Goal: Information Seeking & Learning: Learn about a topic

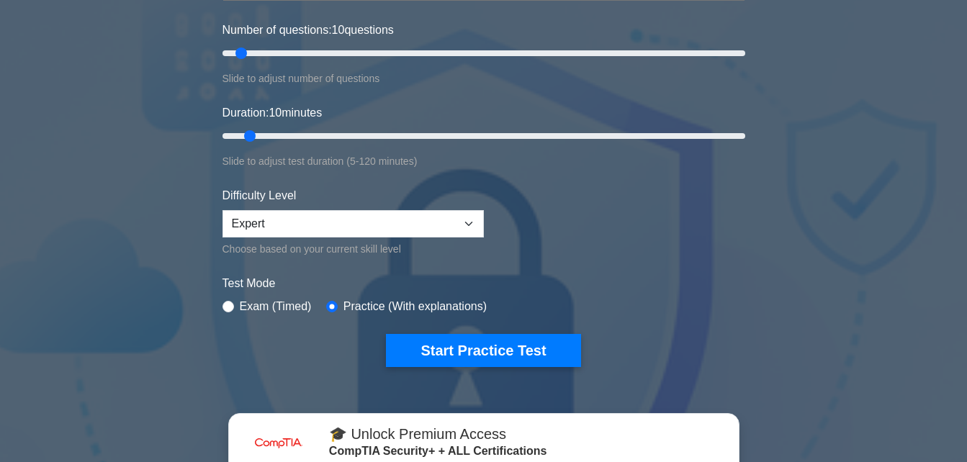
scroll to position [202, 0]
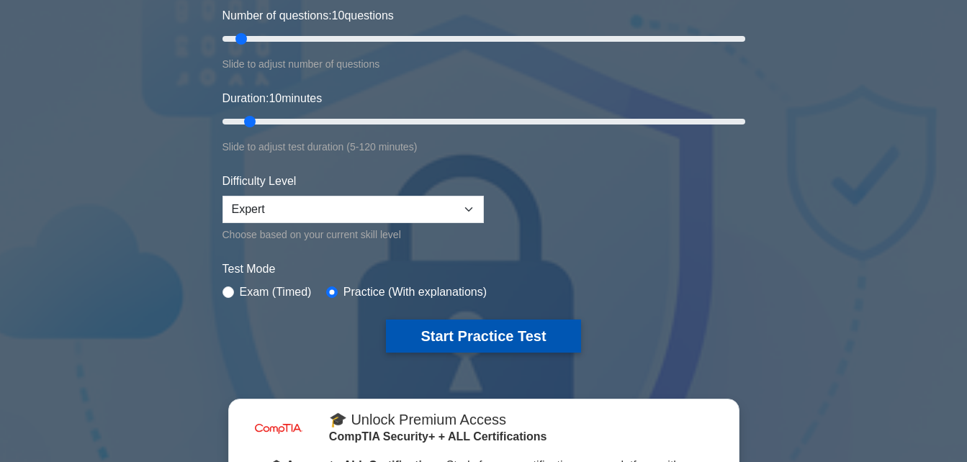
click at [497, 341] on button "Start Practice Test" at bounding box center [483, 336] width 194 height 33
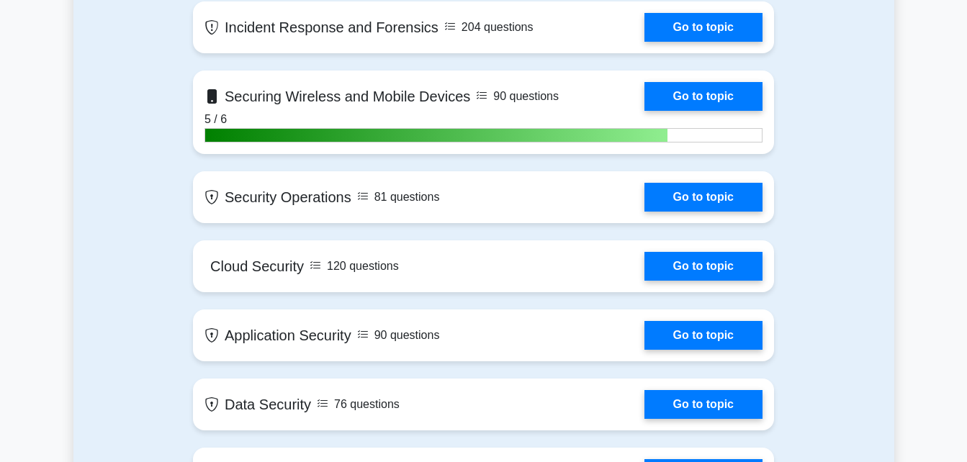
scroll to position [1815, 0]
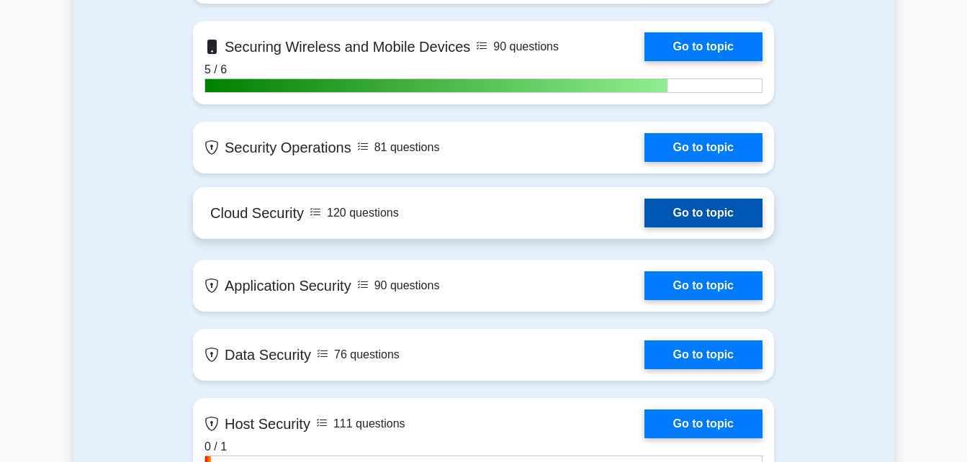
click at [688, 209] on link "Go to topic" at bounding box center [703, 213] width 118 height 29
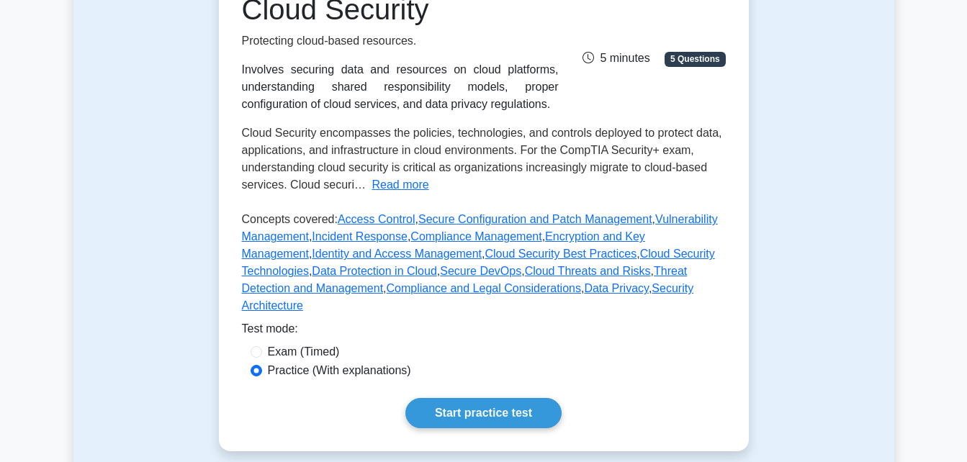
scroll to position [250, 0]
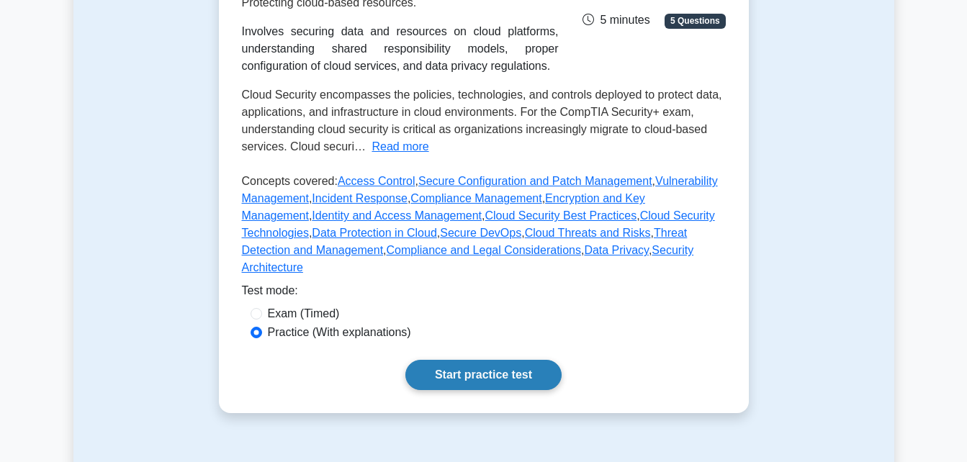
click at [461, 360] on link "Start practice test" at bounding box center [483, 375] width 156 height 30
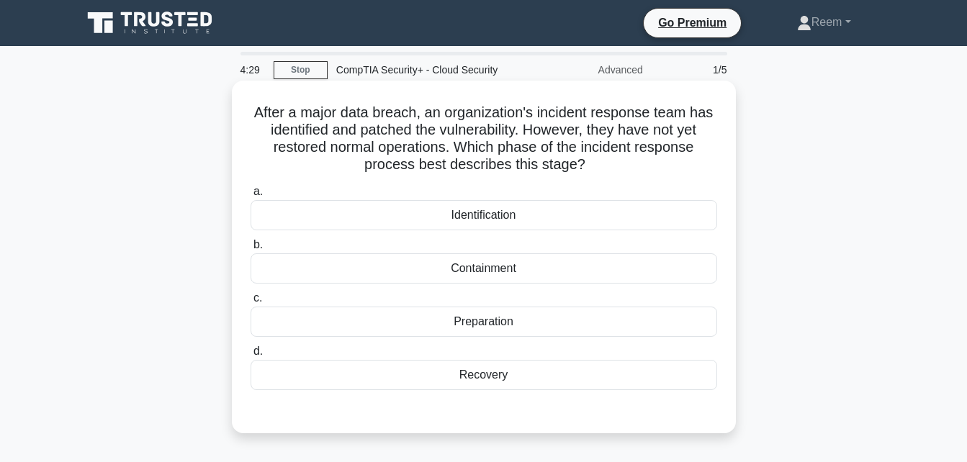
click at [423, 322] on div "Preparation" at bounding box center [484, 322] width 467 height 30
click at [251, 303] on input "c. Preparation" at bounding box center [251, 298] width 0 height 9
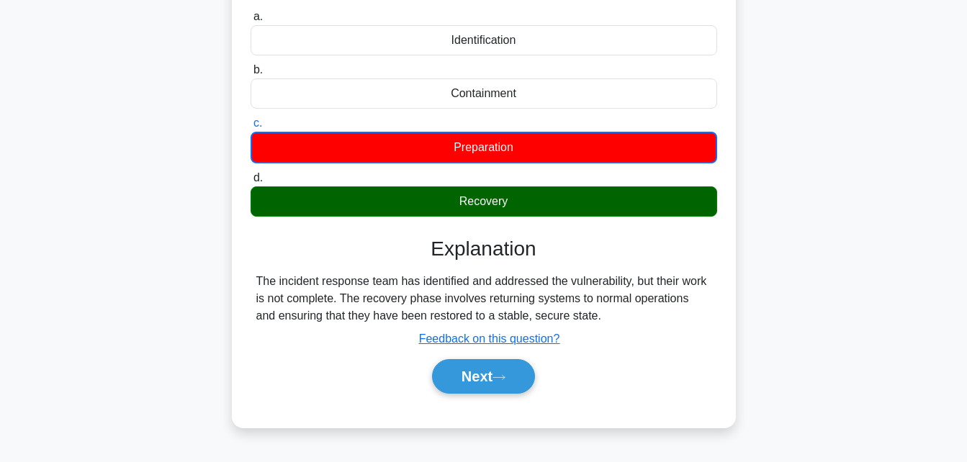
scroll to position [192, 0]
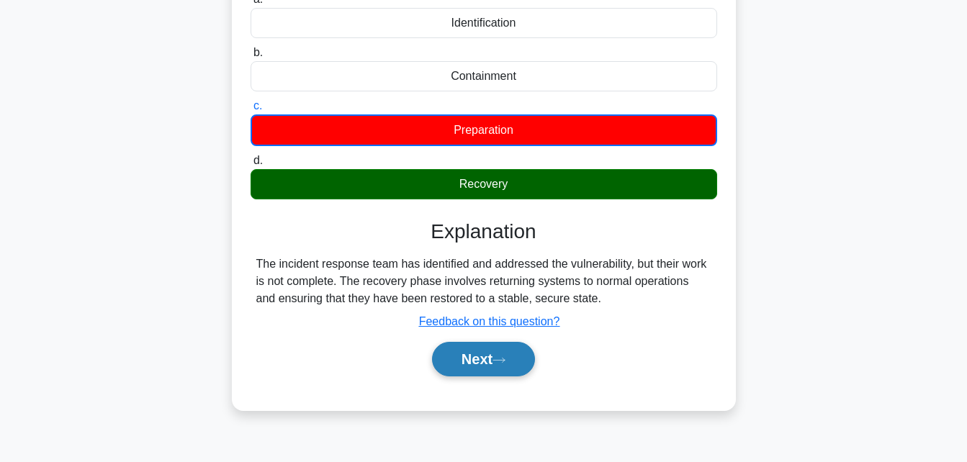
click at [478, 361] on button "Next" at bounding box center [483, 359] width 103 height 35
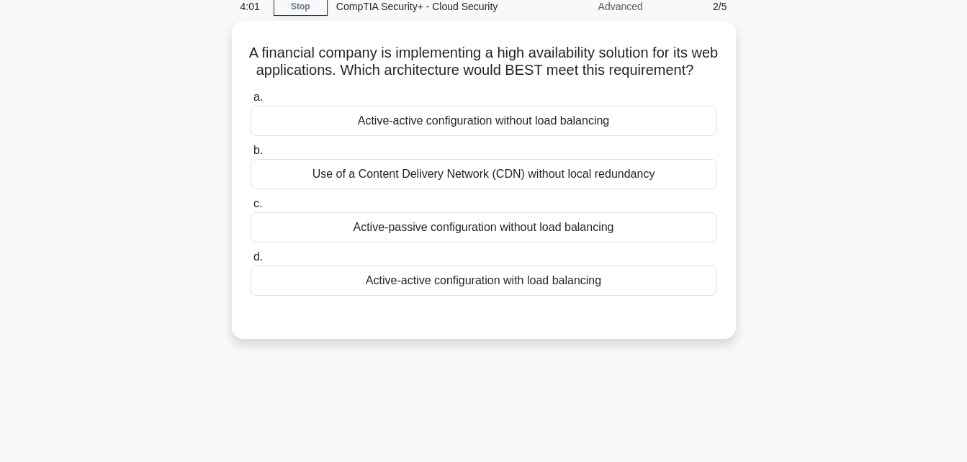
scroll to position [72, 0]
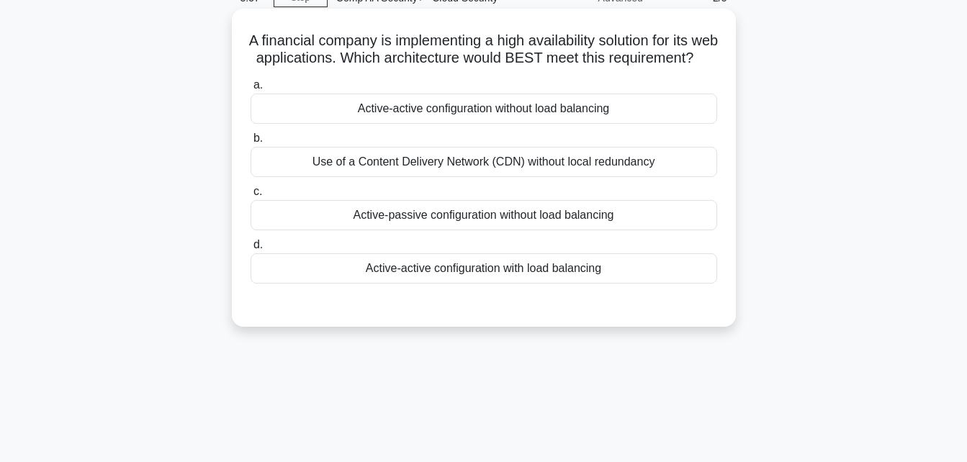
click at [509, 282] on div "Active-active configuration with load balancing" at bounding box center [484, 268] width 467 height 30
click at [251, 250] on input "d. Active-active configuration with load balancing" at bounding box center [251, 245] width 0 height 9
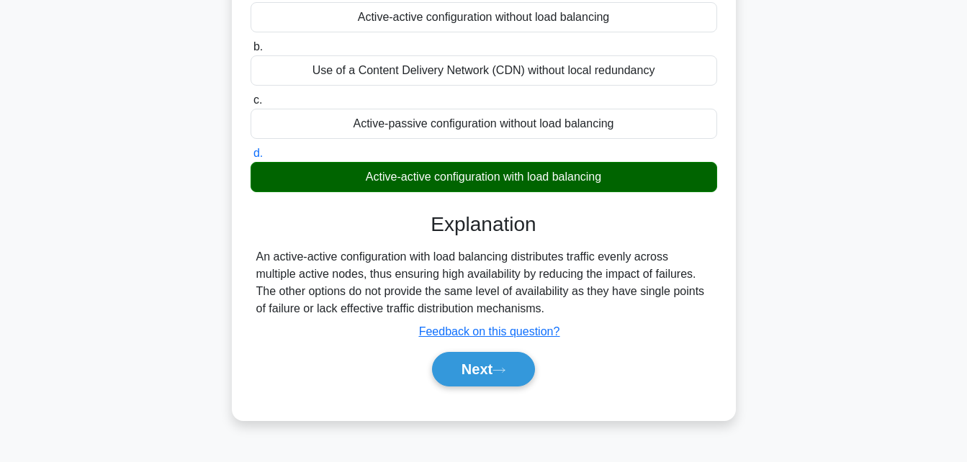
scroll to position [192, 0]
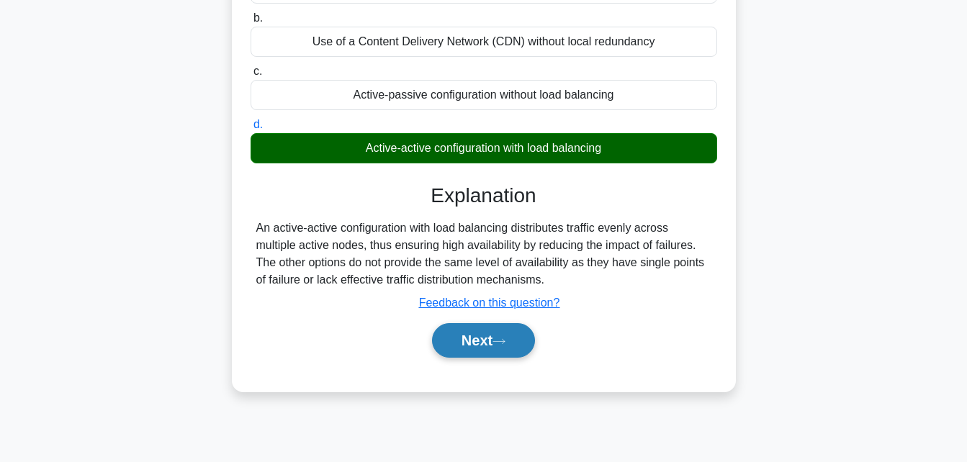
click at [487, 356] on button "Next" at bounding box center [483, 340] width 103 height 35
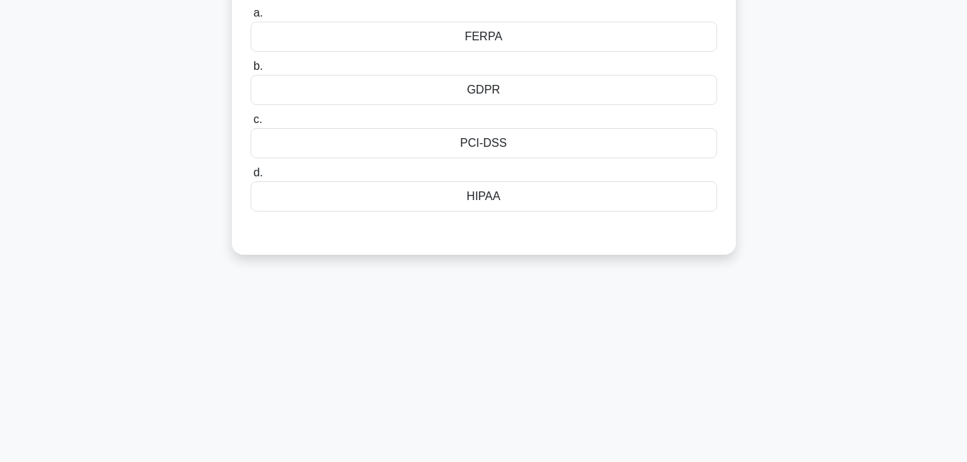
scroll to position [168, 0]
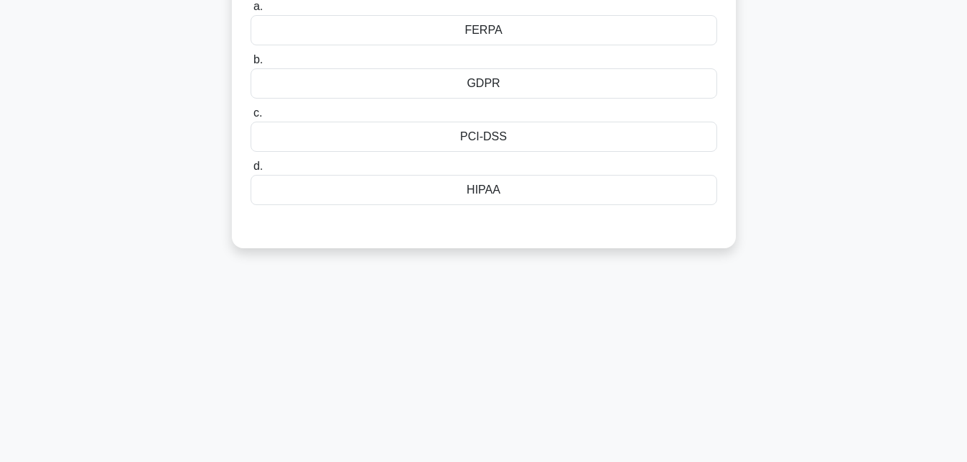
click at [511, 182] on div "HIPAA" at bounding box center [484, 190] width 467 height 30
click at [251, 171] on input "d. HIPAA" at bounding box center [251, 166] width 0 height 9
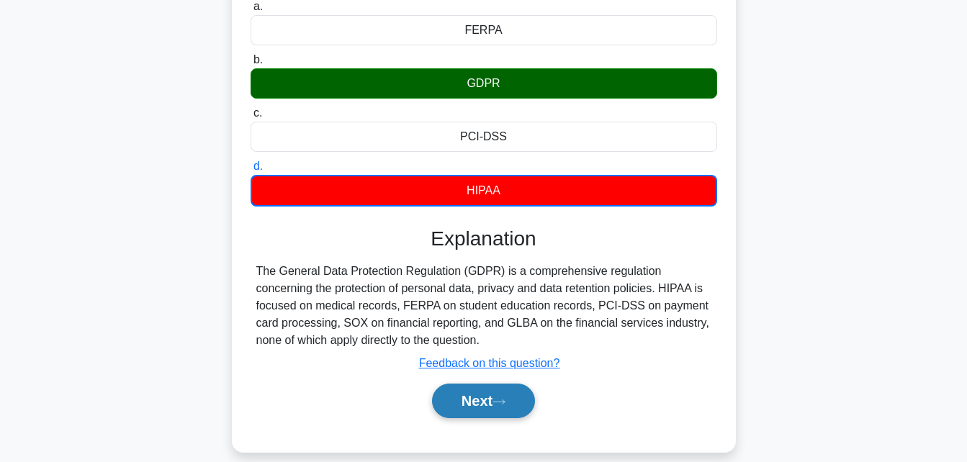
click at [486, 402] on button "Next" at bounding box center [483, 401] width 103 height 35
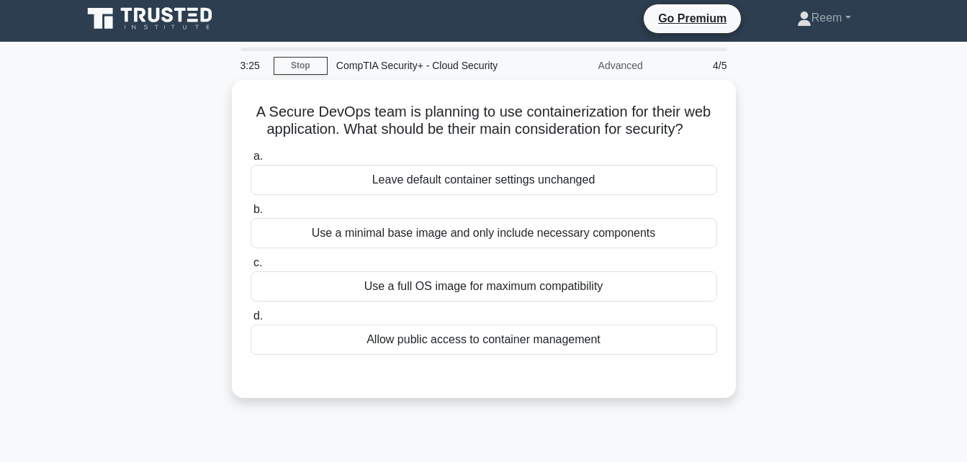
scroll to position [0, 0]
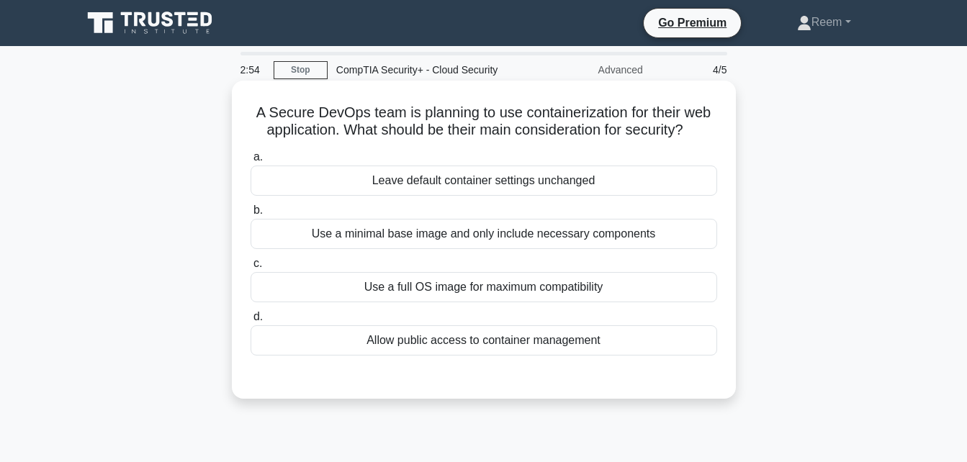
click at [677, 287] on div "Use a full OS image for maximum compatibility" at bounding box center [484, 287] width 467 height 30
click at [251, 269] on input "c. Use a full OS image for maximum compatibility" at bounding box center [251, 263] width 0 height 9
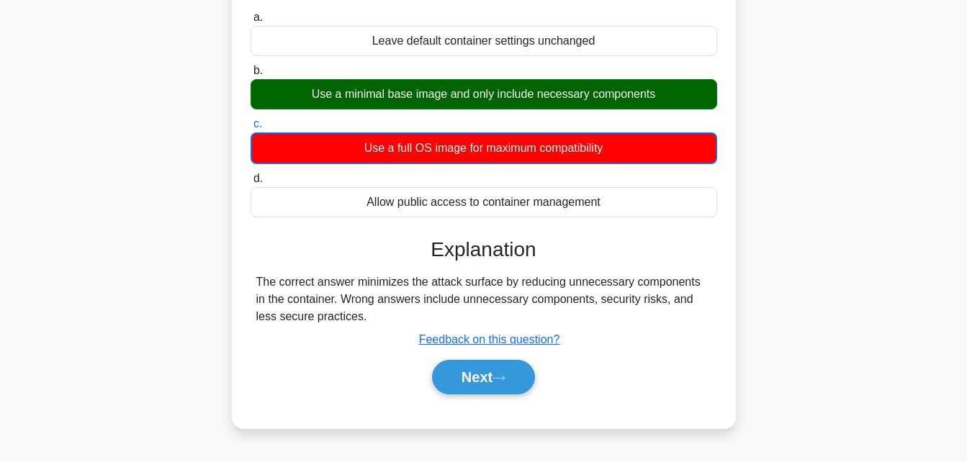
scroll to position [144, 0]
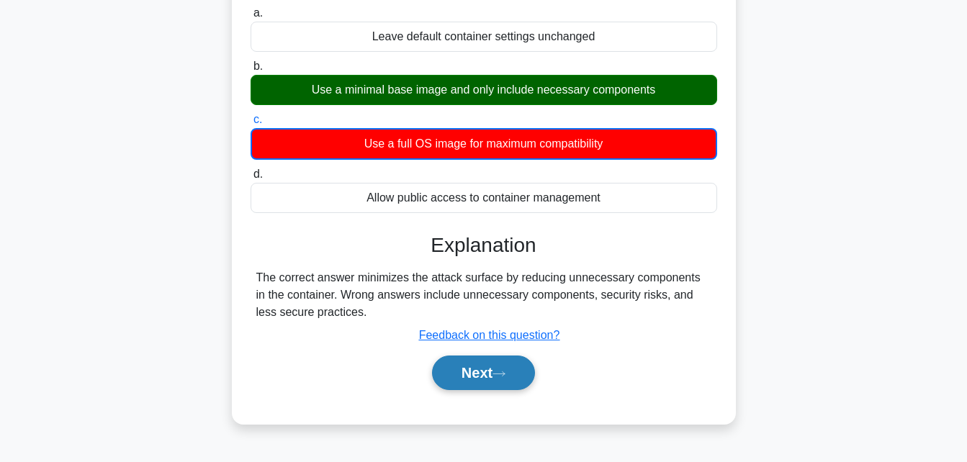
click at [511, 369] on button "Next" at bounding box center [483, 373] width 103 height 35
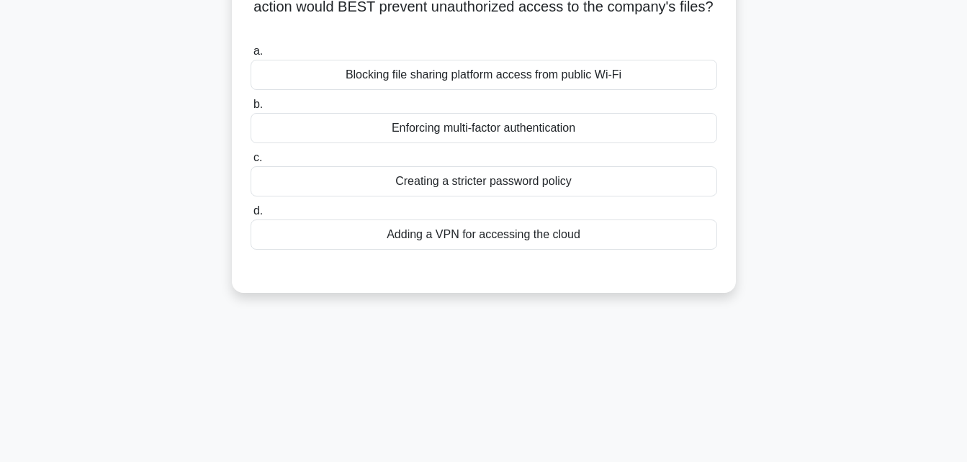
click at [411, 328] on div "2:12 Stop CompTIA Security+ - Cloud Security Advanced 5/5 A company is concerne…" at bounding box center [483, 268] width 821 height 720
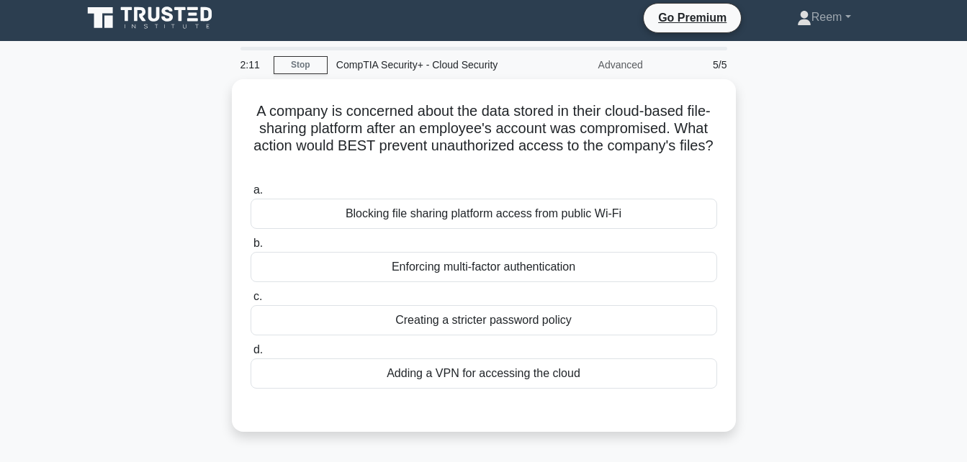
scroll to position [0, 0]
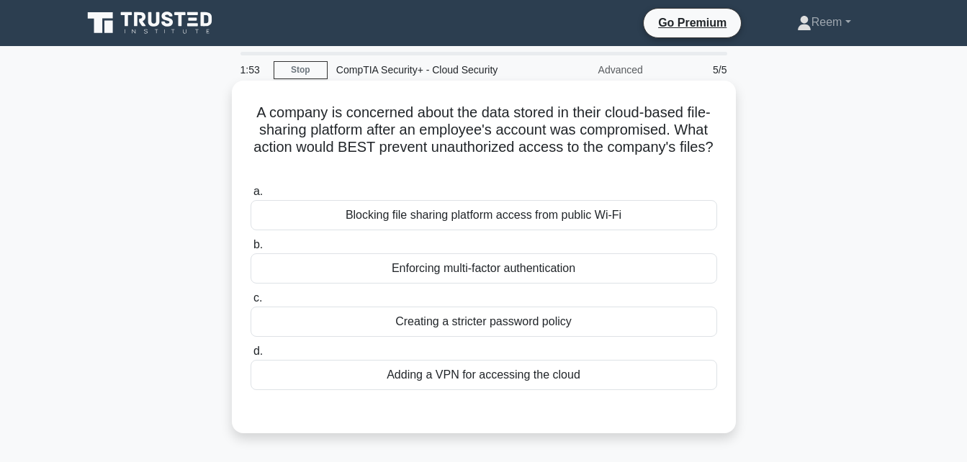
click at [471, 264] on div "Enforcing multi-factor authentication" at bounding box center [484, 268] width 467 height 30
click at [251, 250] on input "b. Enforcing multi-factor authentication" at bounding box center [251, 245] width 0 height 9
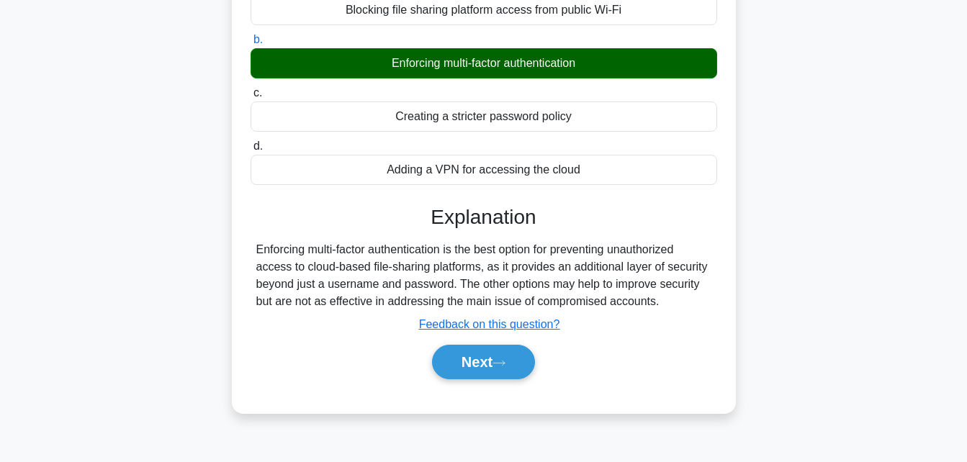
scroll to position [315, 0]
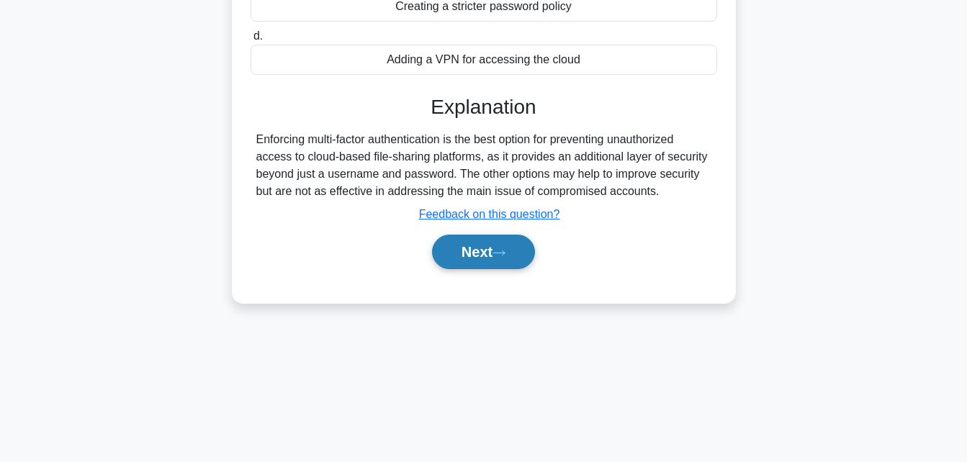
click at [449, 252] on button "Next" at bounding box center [483, 252] width 103 height 35
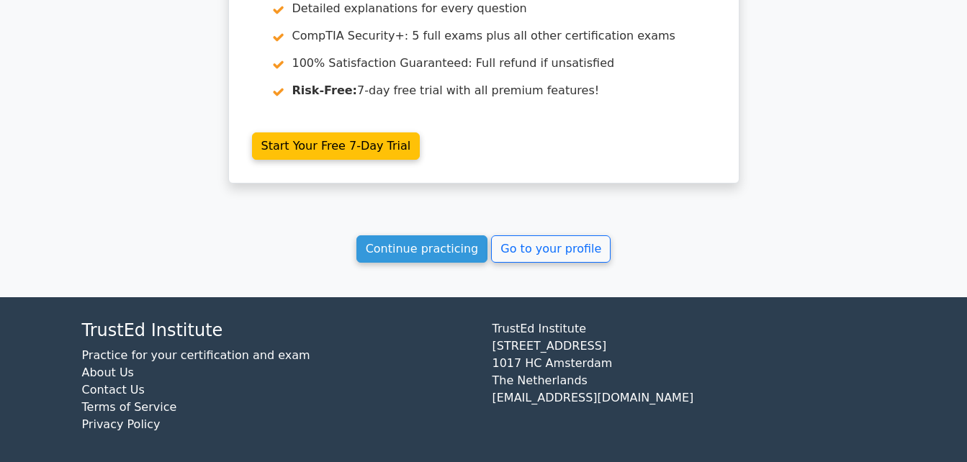
scroll to position [2055, 0]
